Goal: Information Seeking & Learning: Learn about a topic

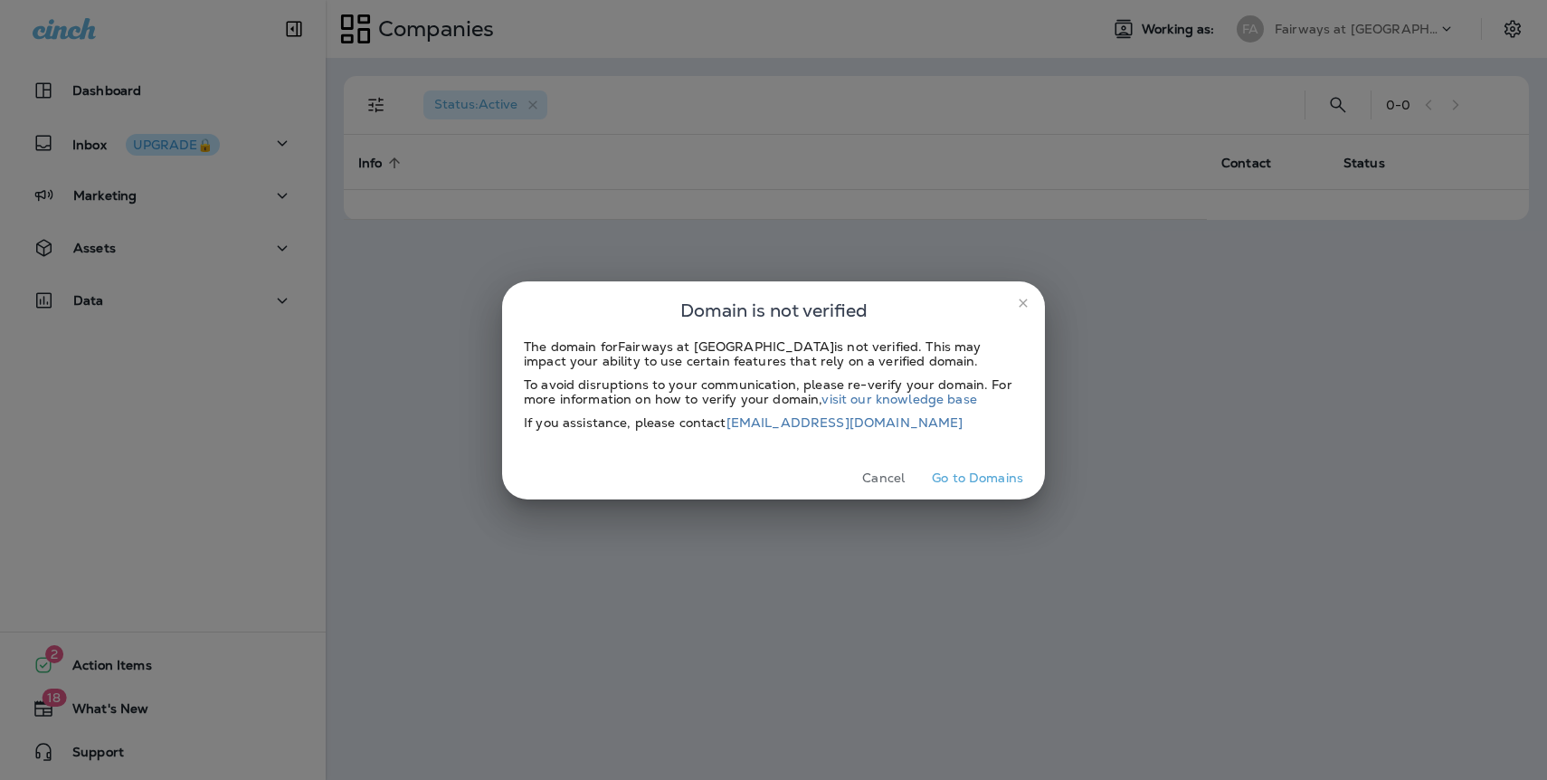
click at [1023, 304] on icon "close" at bounding box center [1023, 303] width 14 height 14
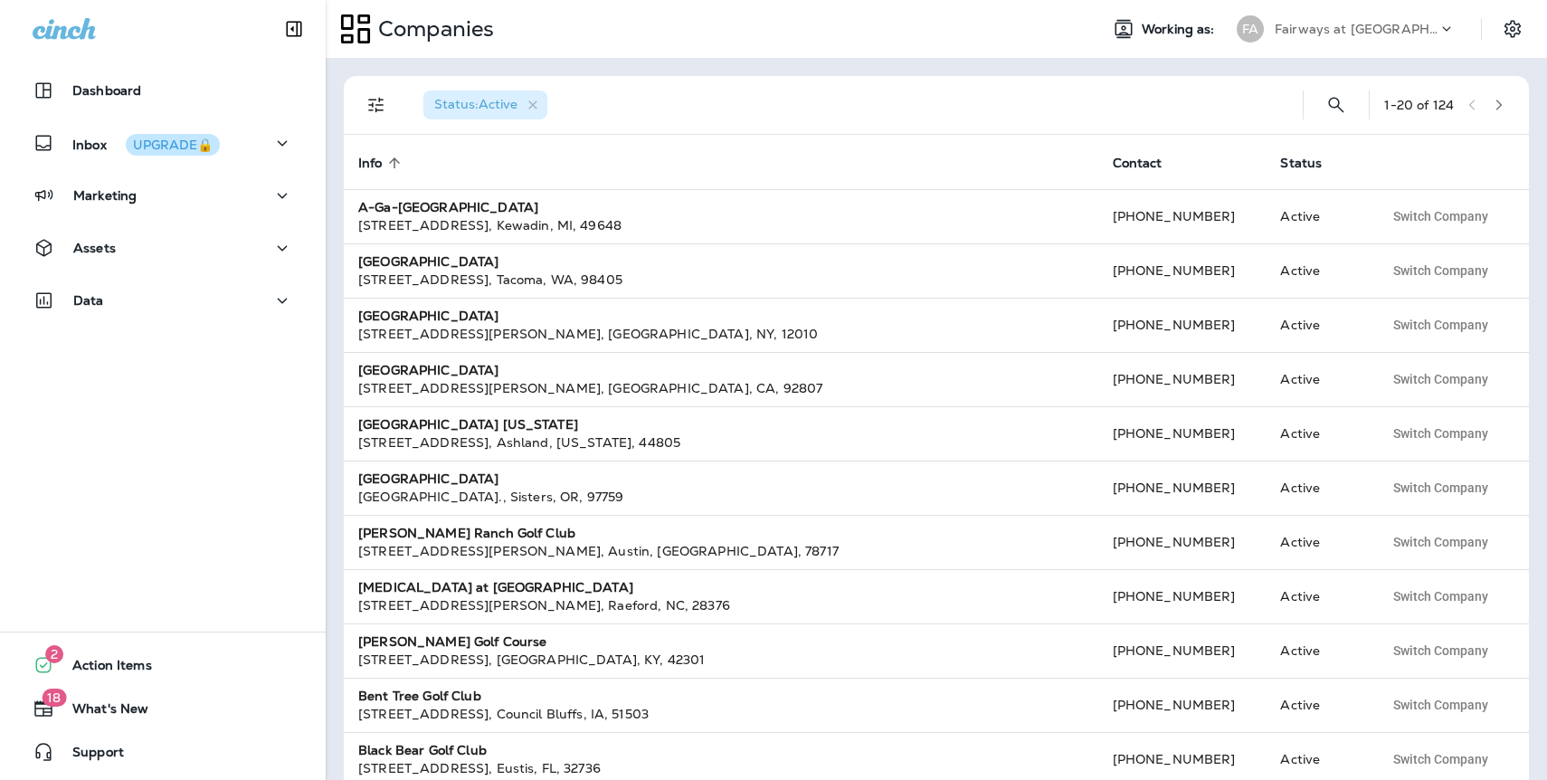
click at [1326, 31] on p "Fairways at [GEOGRAPHIC_DATA]" at bounding box center [1356, 29] width 163 height 14
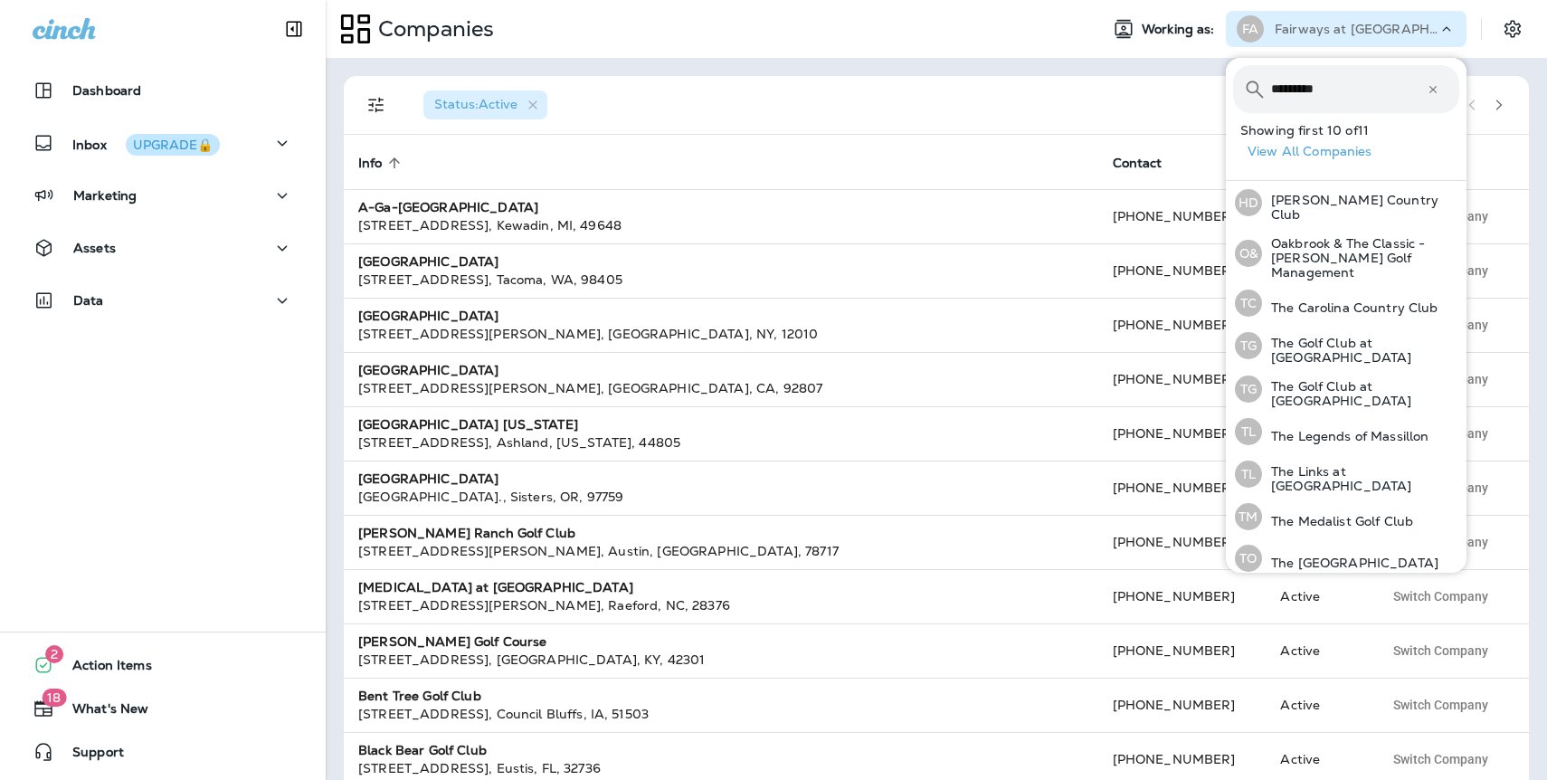
type input "*********"
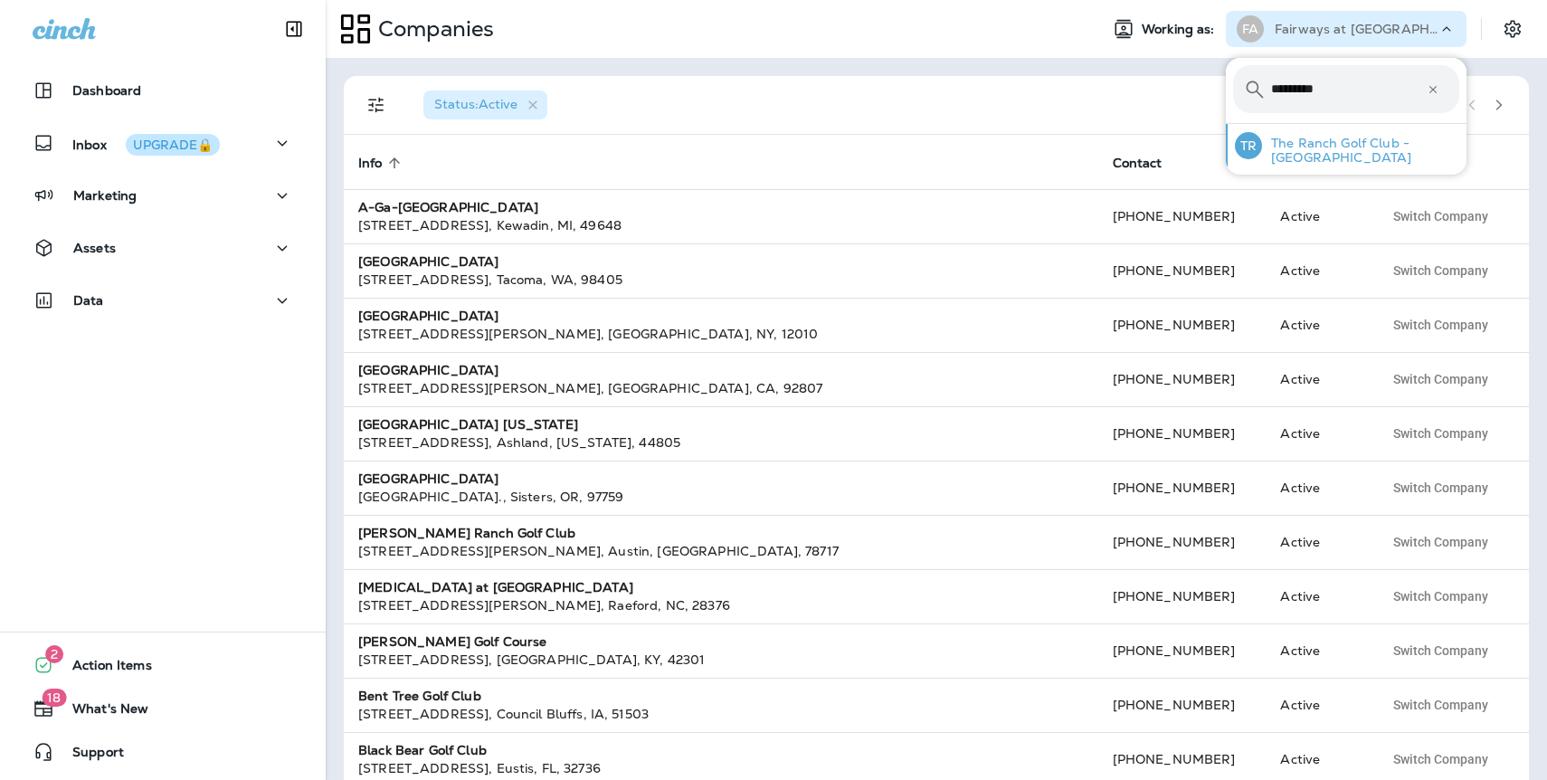
click at [1305, 147] on p "The Ranch Golf Club - [GEOGRAPHIC_DATA]" at bounding box center [1360, 150] width 197 height 29
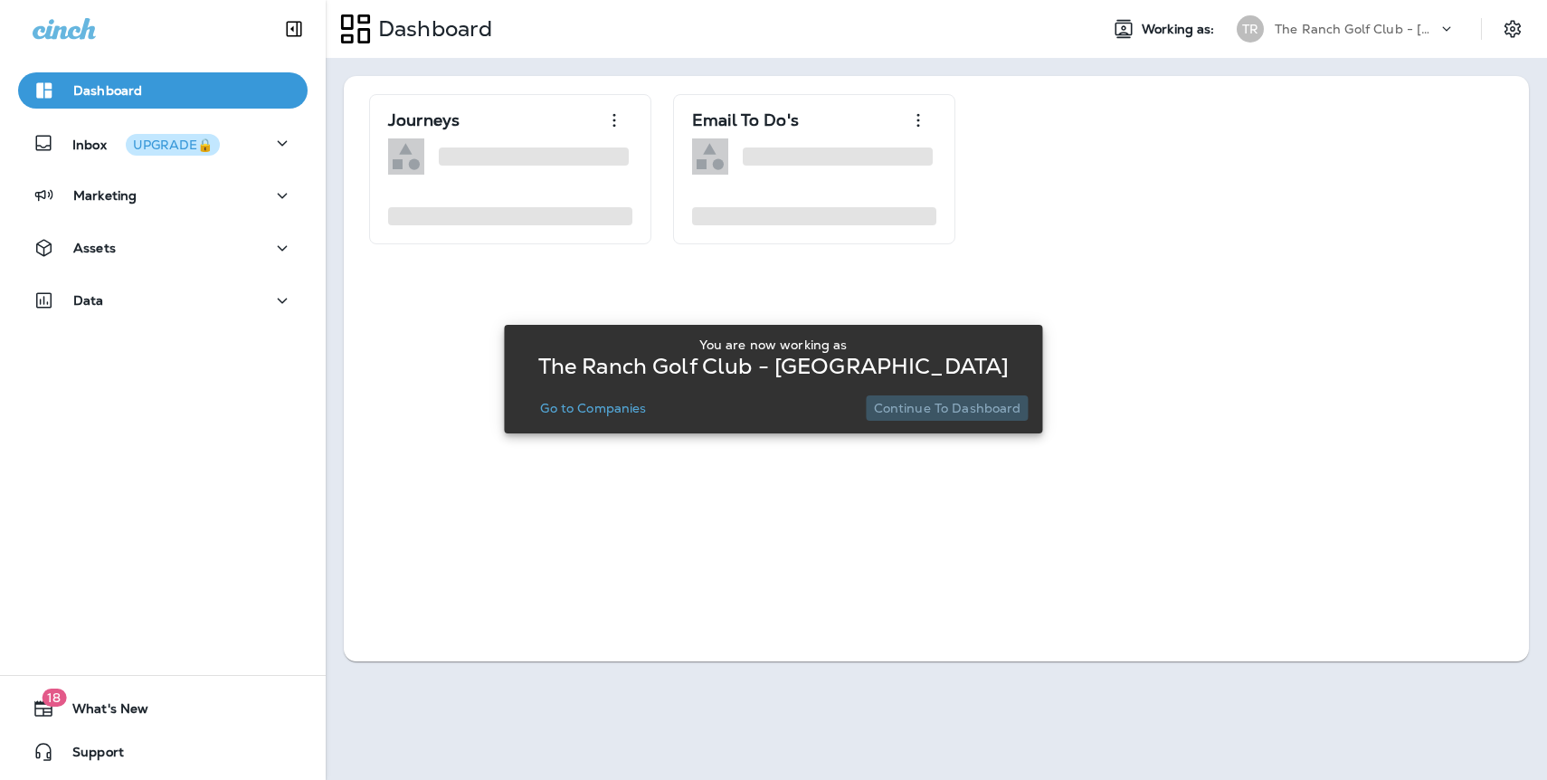
click at [984, 410] on p "Continue to Dashboard" at bounding box center [948, 408] width 148 height 14
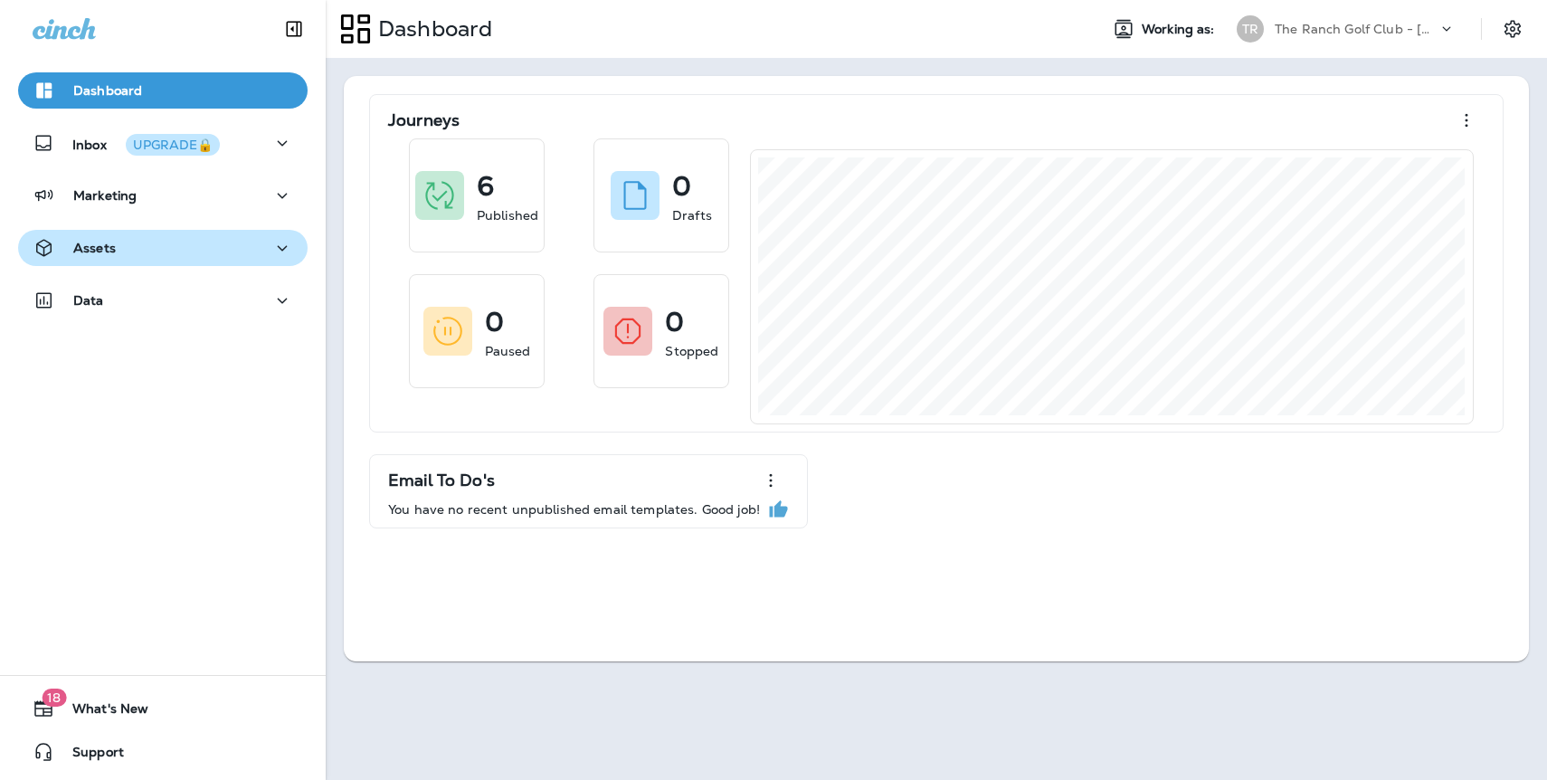
click at [126, 245] on div "Assets" at bounding box center [163, 248] width 261 height 23
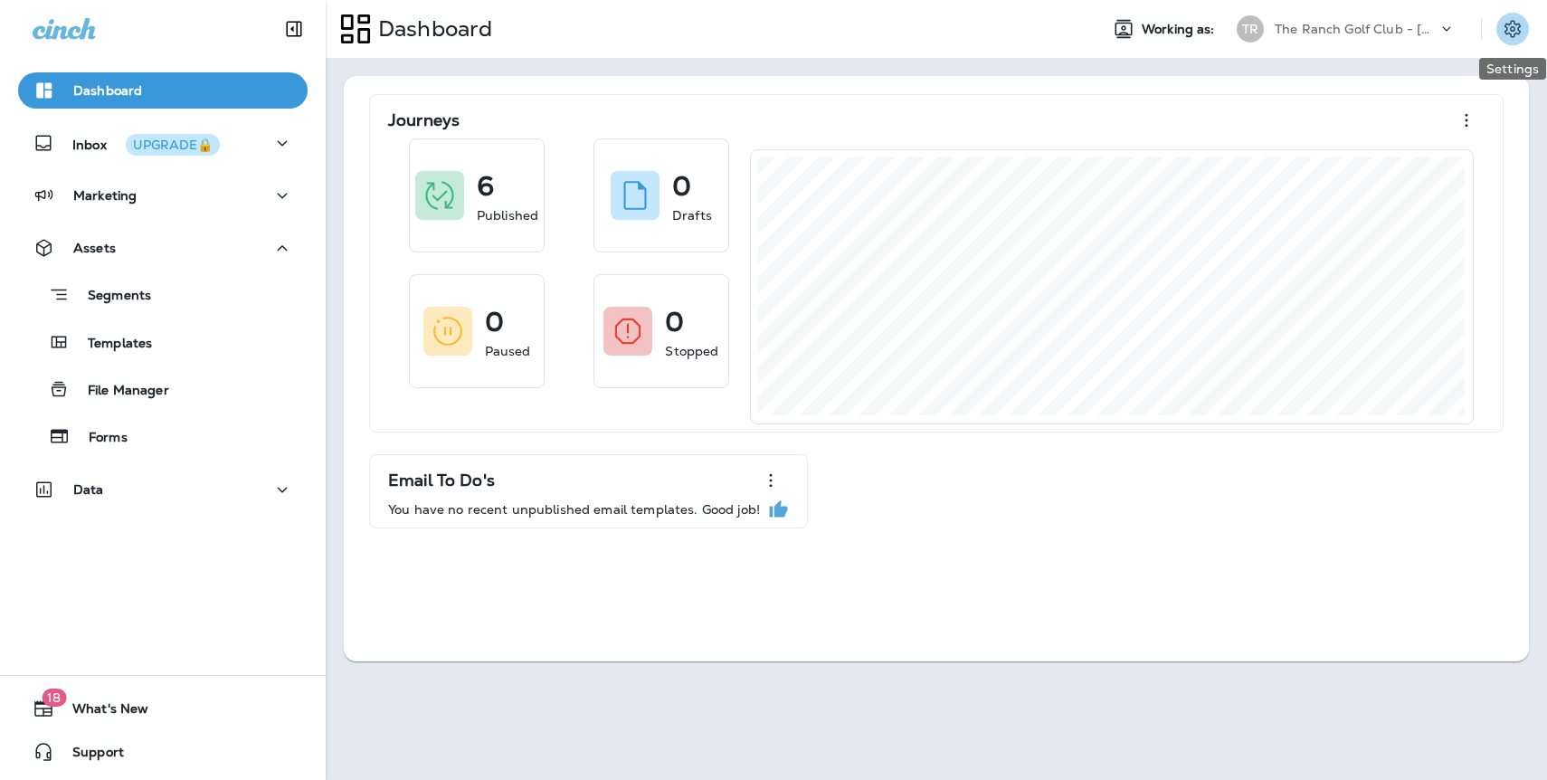
click at [1523, 33] on icon "Settings" at bounding box center [1513, 29] width 22 height 22
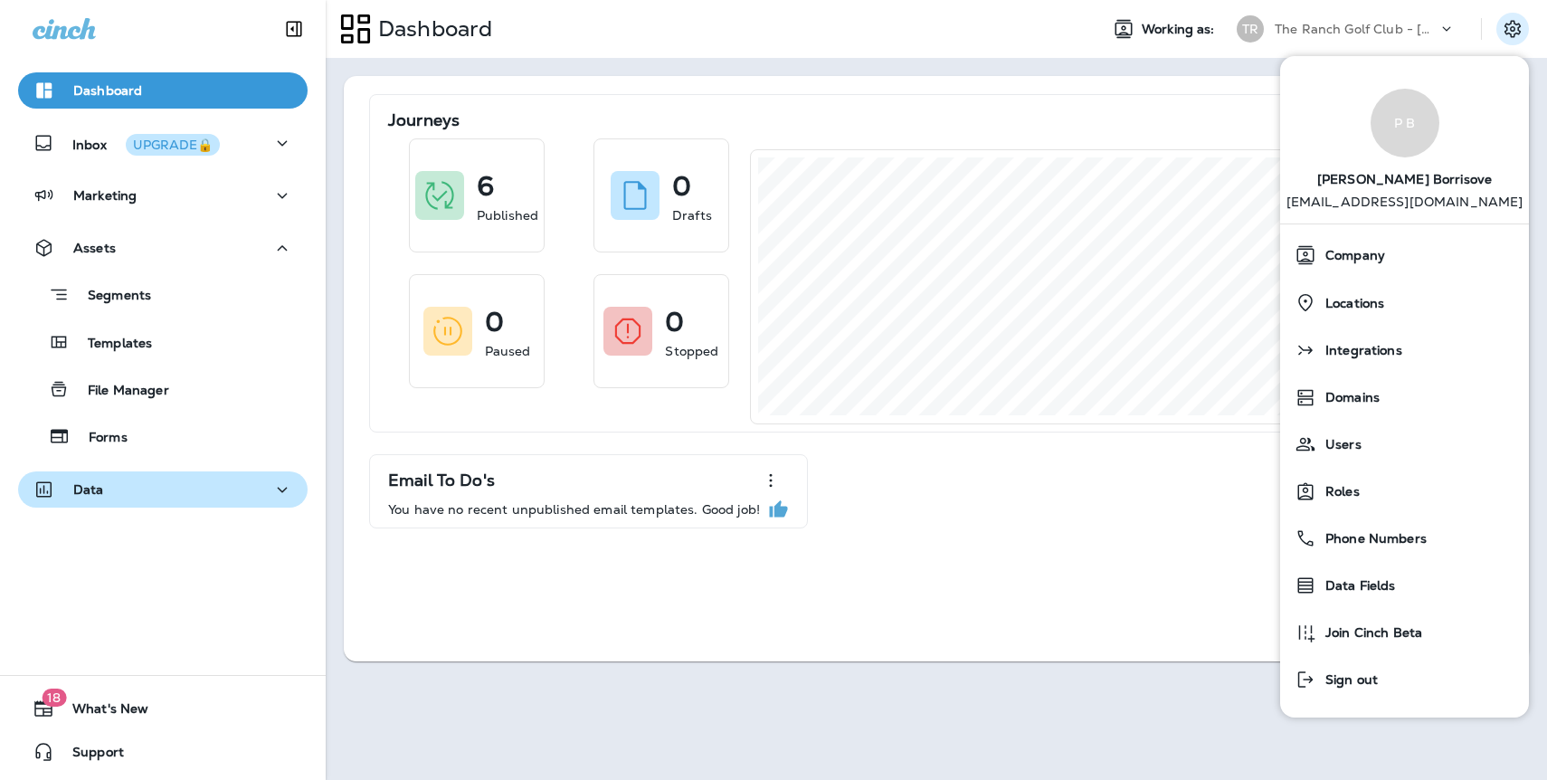
click at [79, 497] on p "Data" at bounding box center [88, 489] width 31 height 14
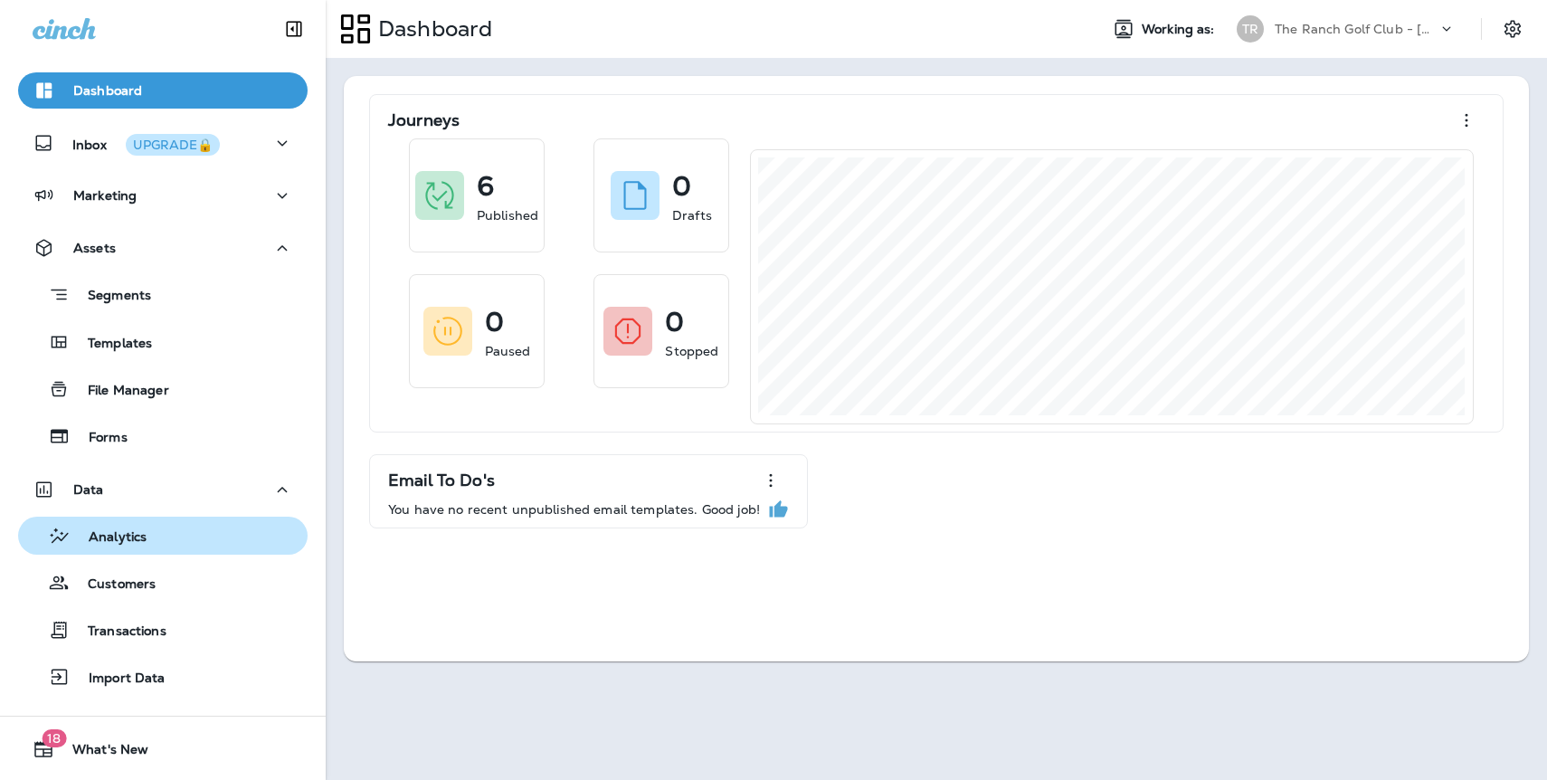
click at [111, 534] on p "Analytics" at bounding box center [109, 537] width 76 height 17
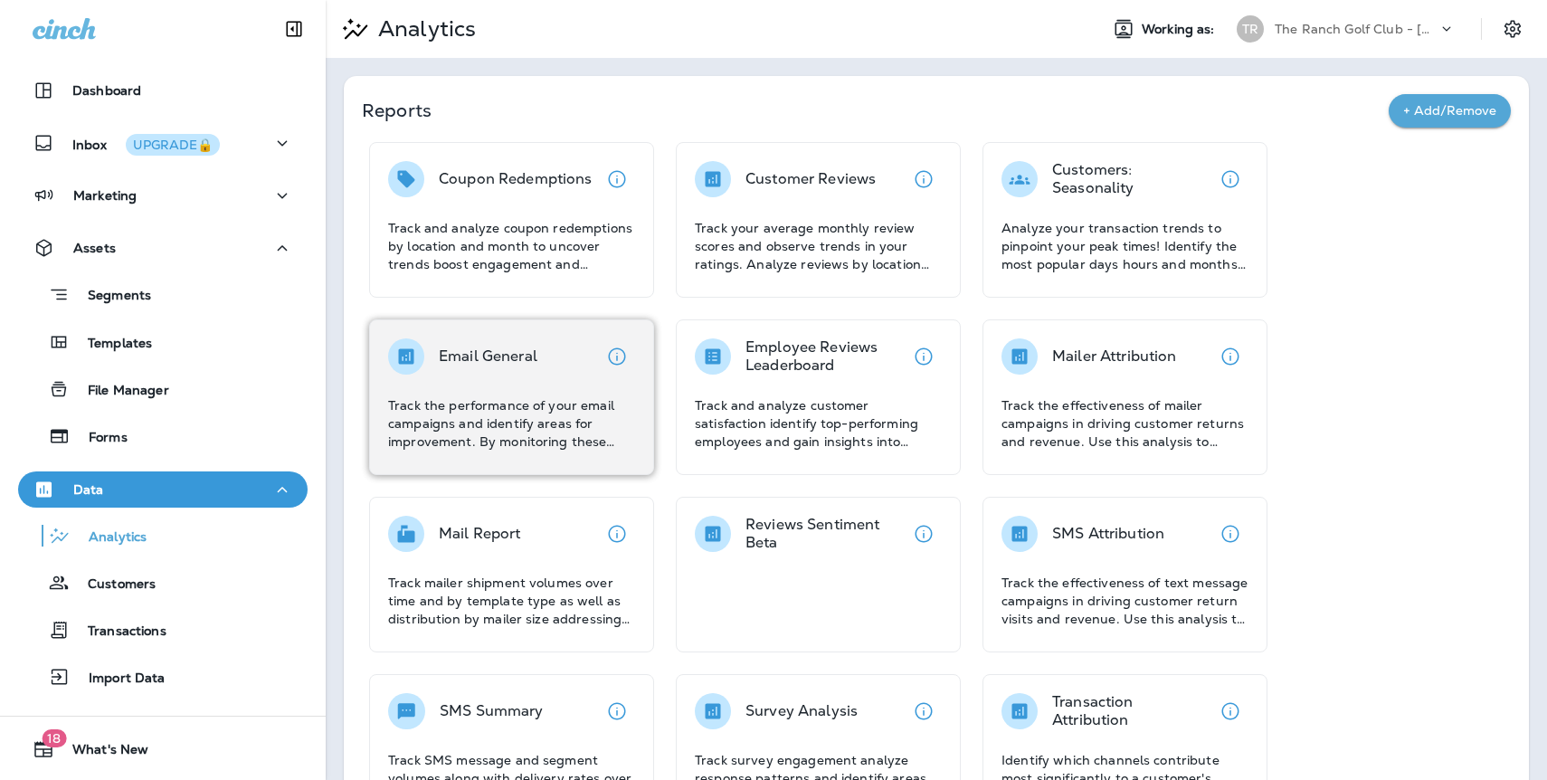
click at [464, 383] on div "Email General Track the performance of your email campaigns and identify areas …" at bounding box center [511, 394] width 247 height 112
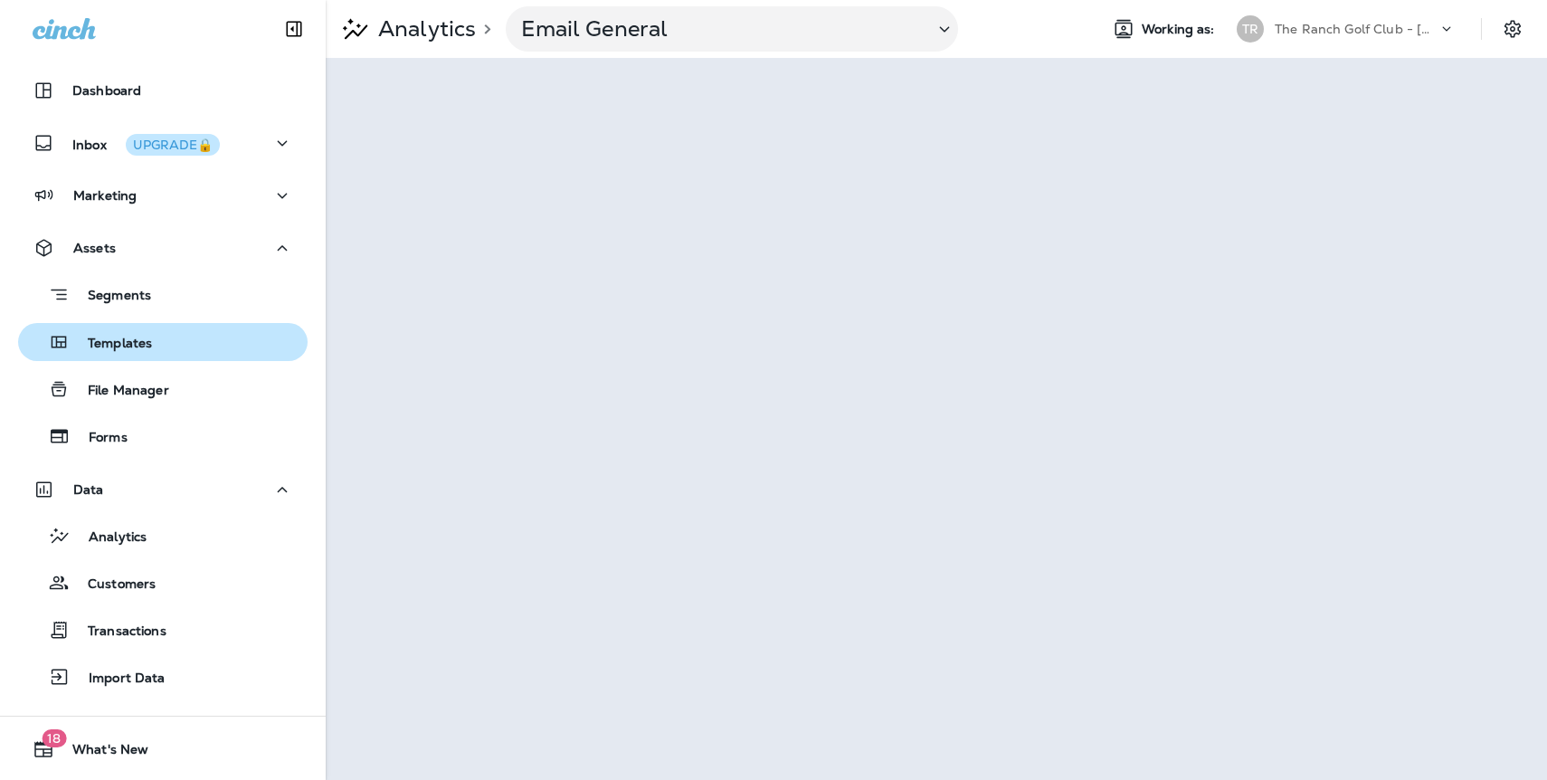
click at [123, 348] on p "Templates" at bounding box center [111, 344] width 82 height 17
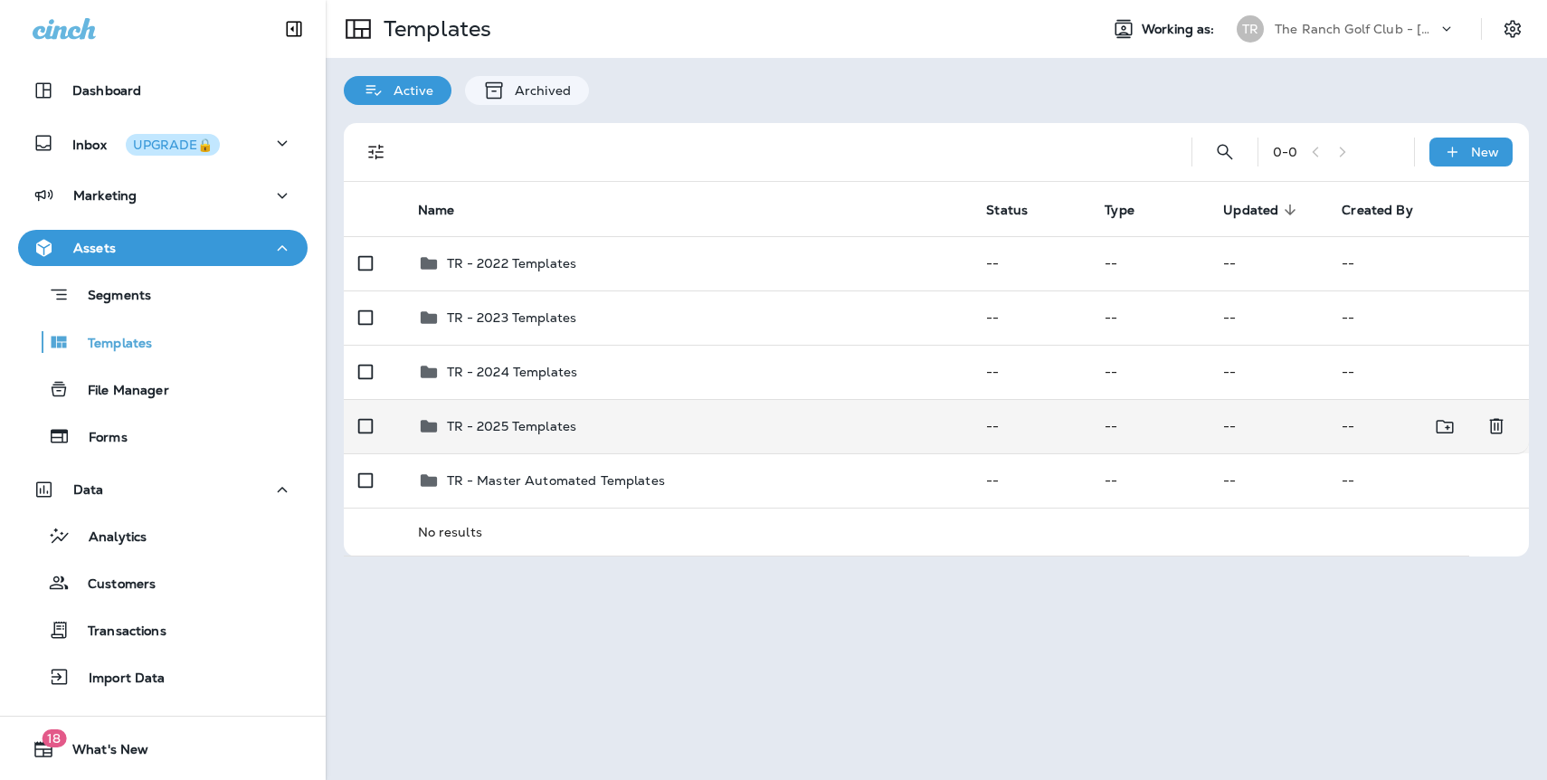
click at [510, 443] on td "TR - 2025 Templates" at bounding box center [688, 426] width 569 height 54
